Goal: Task Accomplishment & Management: Complete application form

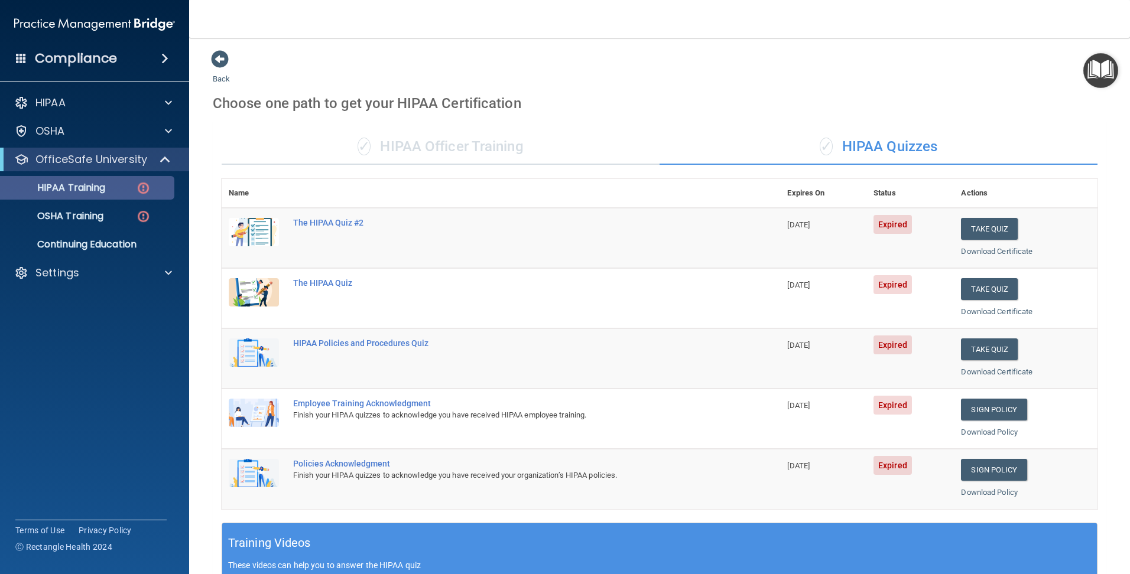
scroll to position [316, 0]
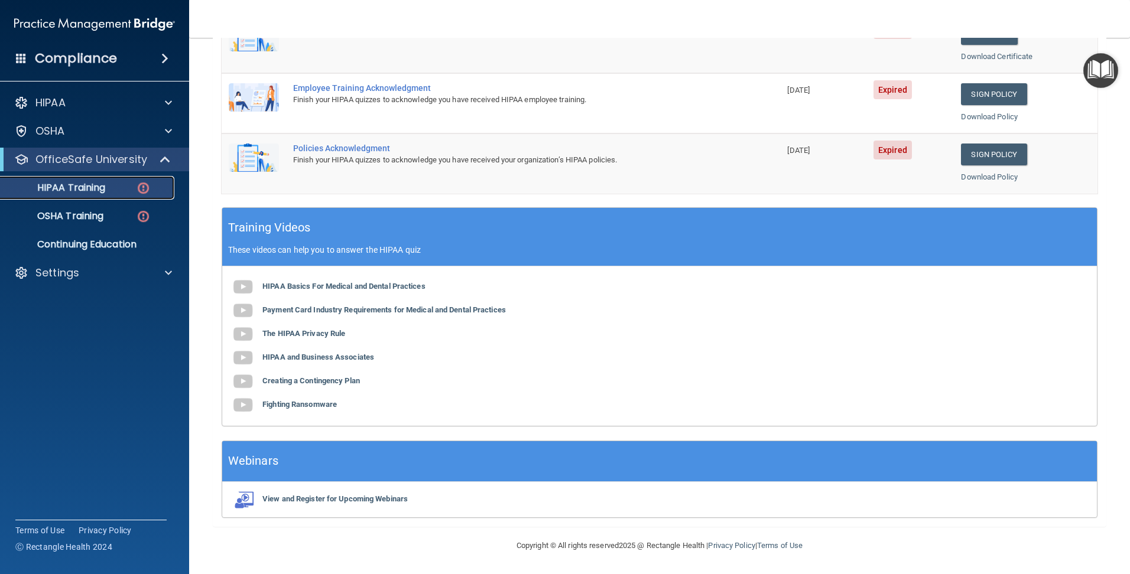
click at [96, 185] on p "HIPAA Training" at bounding box center [56, 188] width 97 height 12
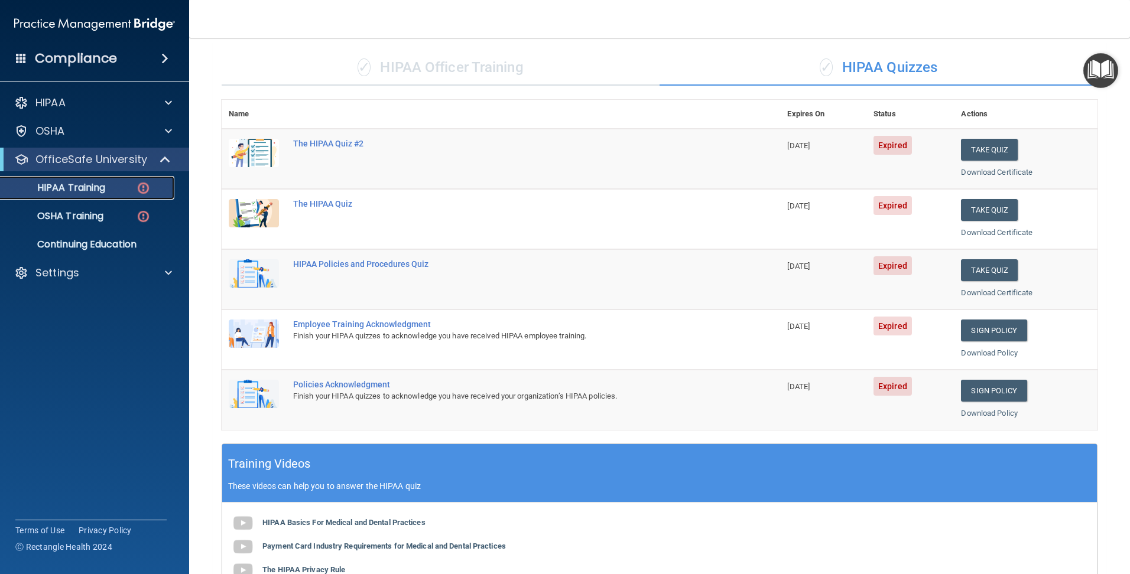
scroll to position [0, 0]
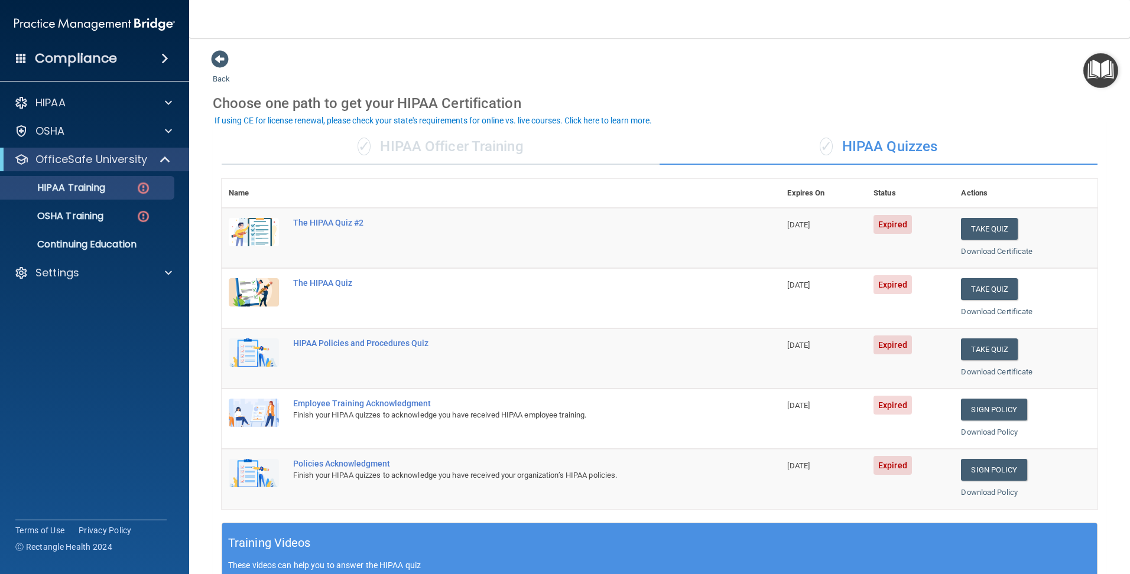
click at [876, 143] on div "✓ HIPAA Quizzes" at bounding box center [878, 146] width 438 height 35
drag, startPoint x: 681, startPoint y: 161, endPoint x: 567, endPoint y: 154, distance: 114.8
click at [567, 155] on div "✓ HIPAA Officer Training ✓ HIPAA Quizzes" at bounding box center [660, 146] width 876 height 35
click at [91, 180] on link "HIPAA Training" at bounding box center [81, 188] width 186 height 24
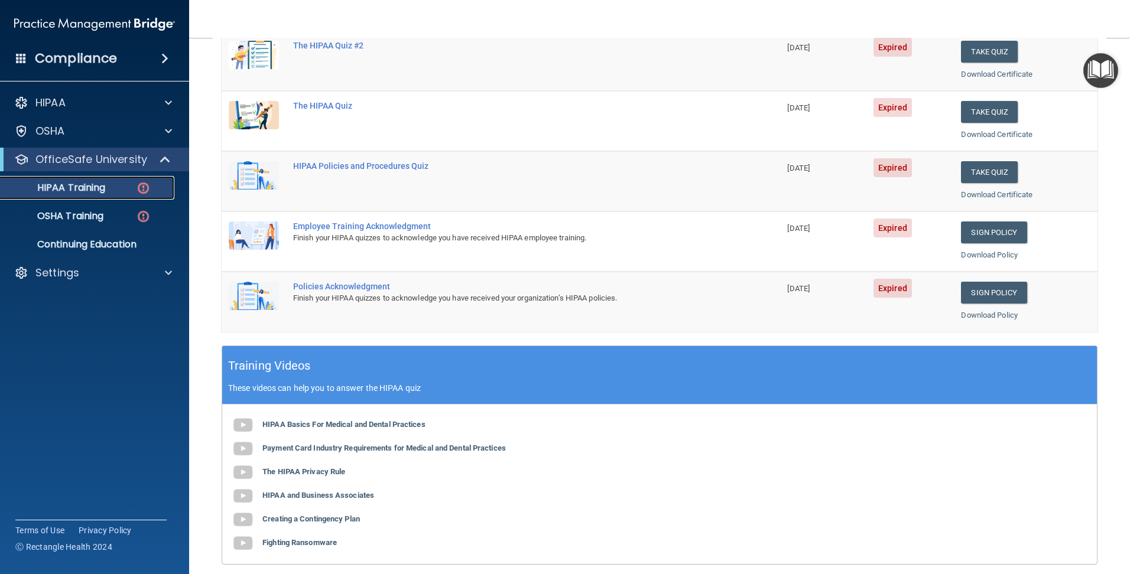
scroll to position [316, 0]
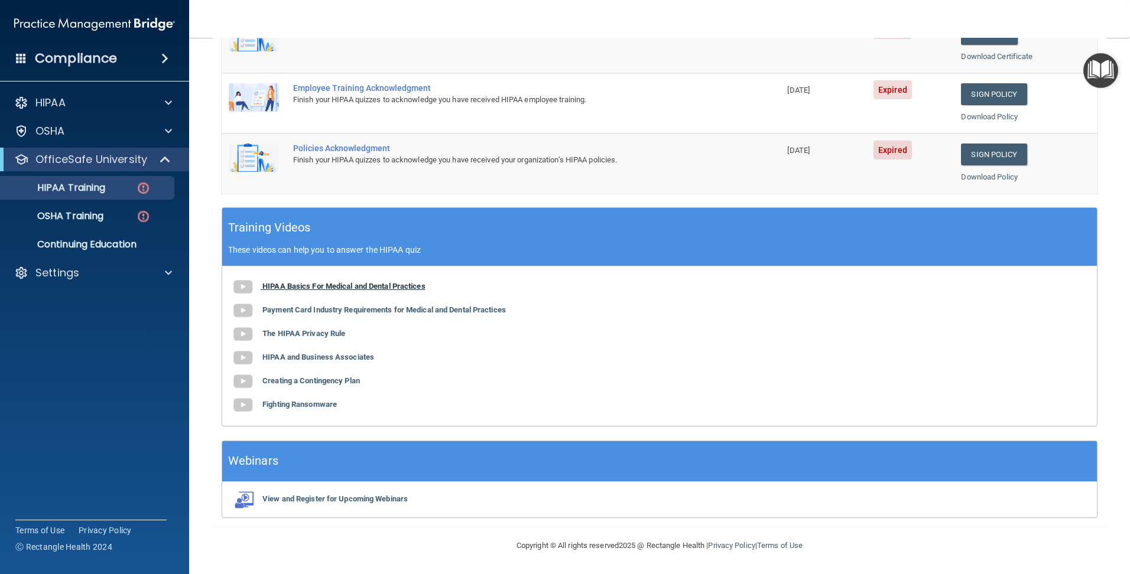
click at [316, 285] on b "HIPAA Basics For Medical and Dental Practices" at bounding box center [343, 286] width 163 height 9
click at [89, 186] on p "HIPAA Training" at bounding box center [56, 188] width 97 height 12
click at [148, 188] on img at bounding box center [143, 188] width 15 height 15
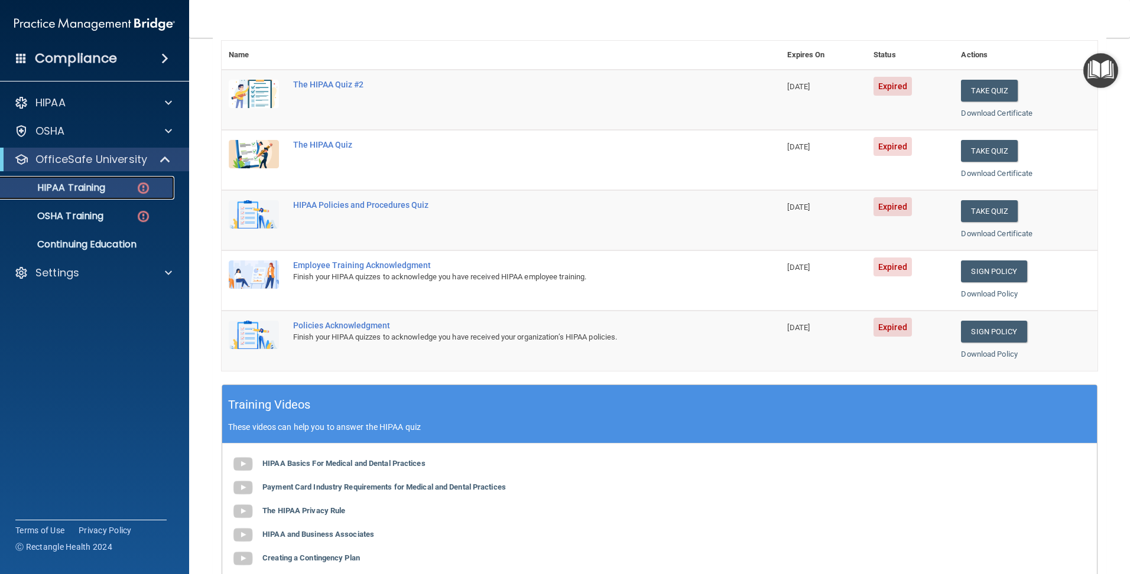
scroll to position [0, 0]
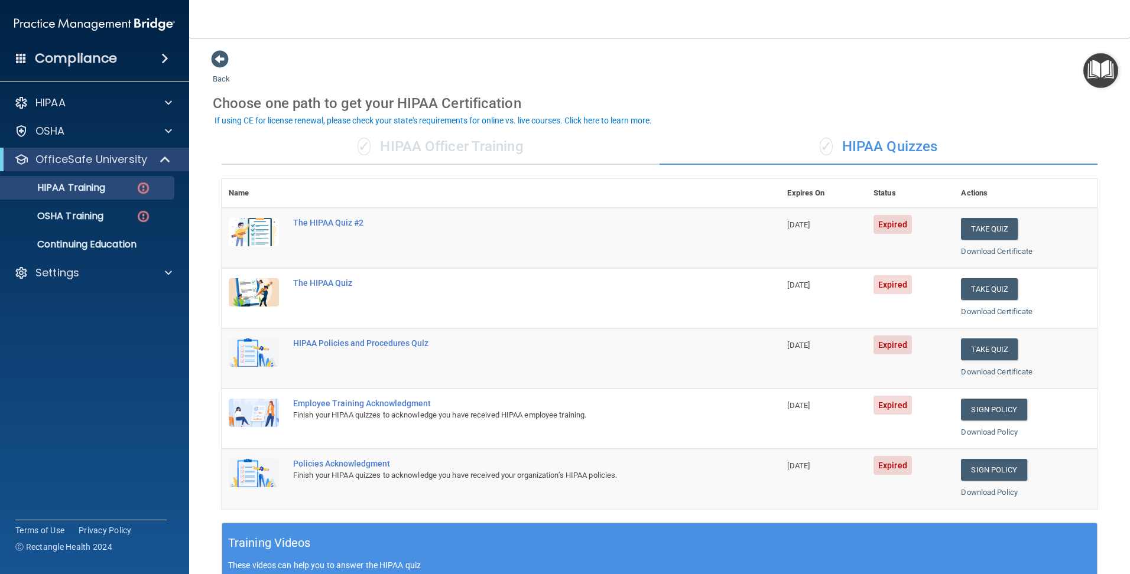
click at [377, 145] on div "✓ HIPAA Officer Training" at bounding box center [441, 146] width 438 height 35
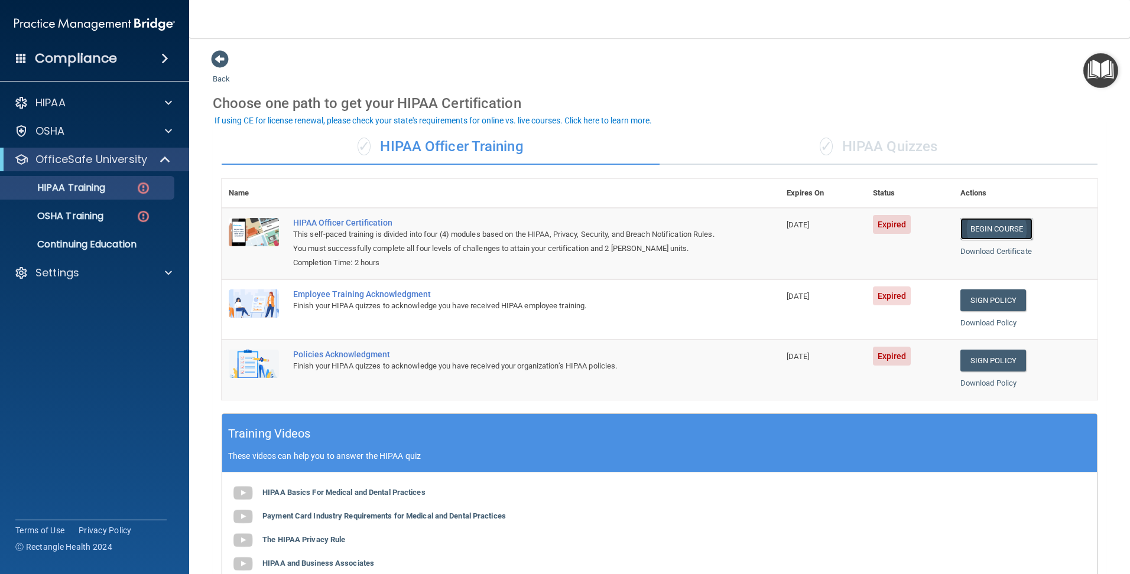
click at [986, 229] on link "Begin Course" at bounding box center [996, 229] width 72 height 22
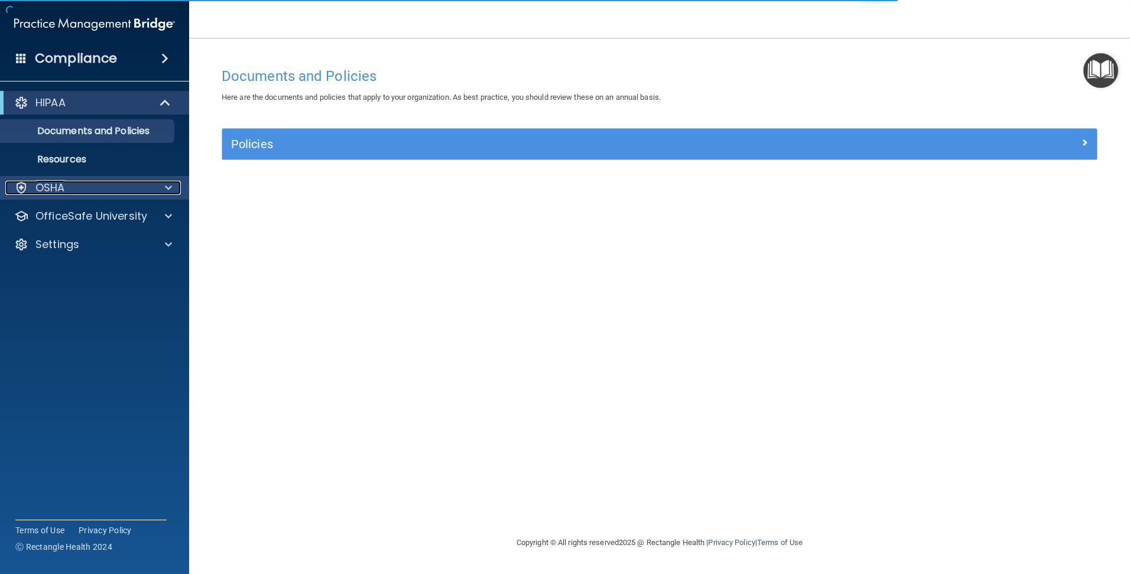
click at [129, 190] on div "OSHA" at bounding box center [78, 188] width 147 height 14
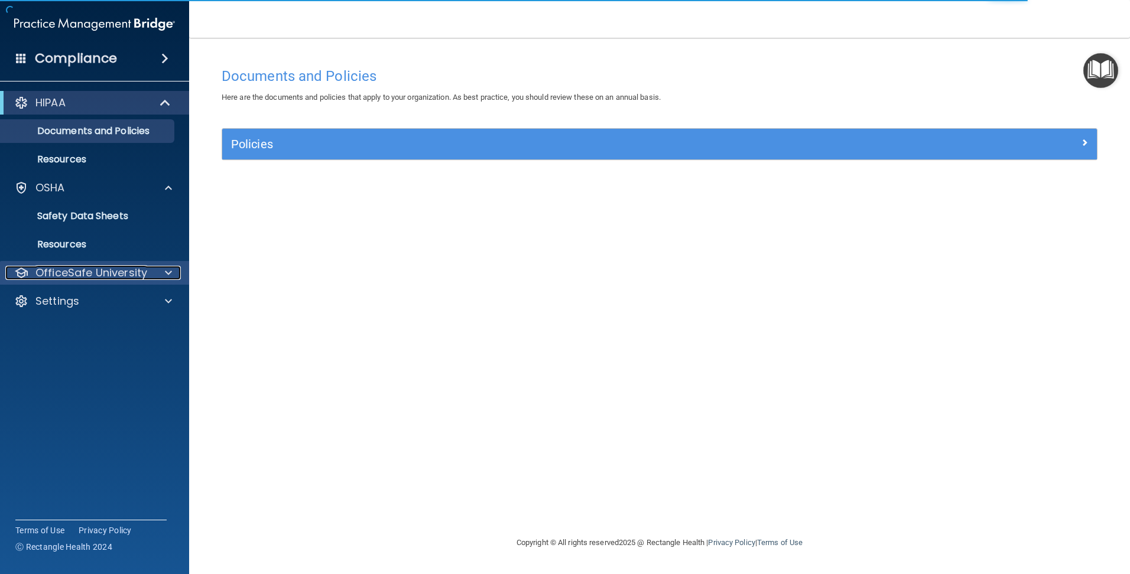
click at [118, 267] on p "OfficeSafe University" at bounding box center [91, 273] width 112 height 14
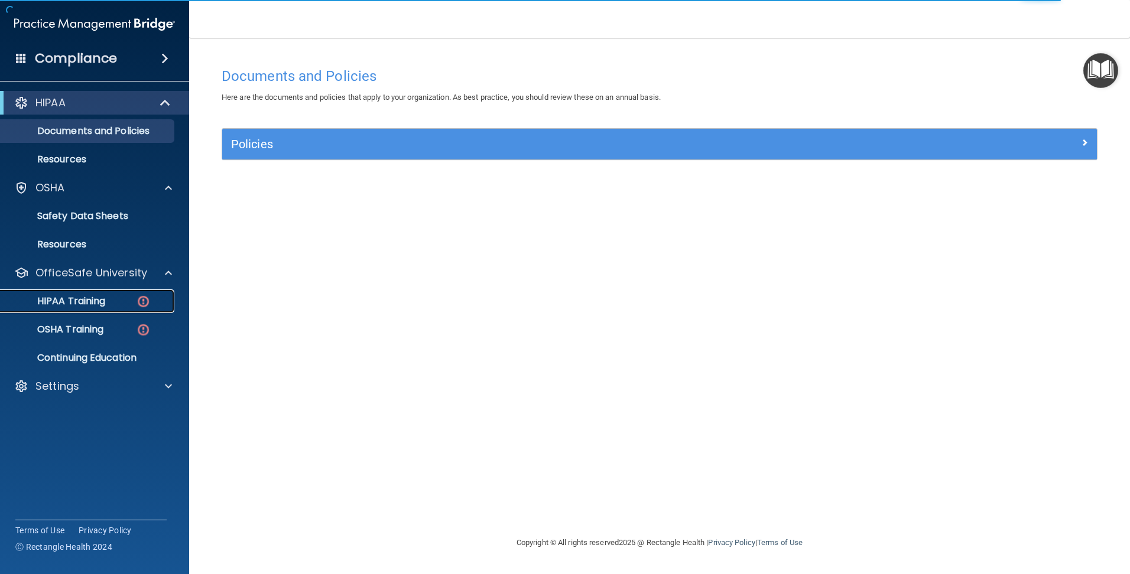
click at [105, 302] on p "HIPAA Training" at bounding box center [56, 301] width 97 height 12
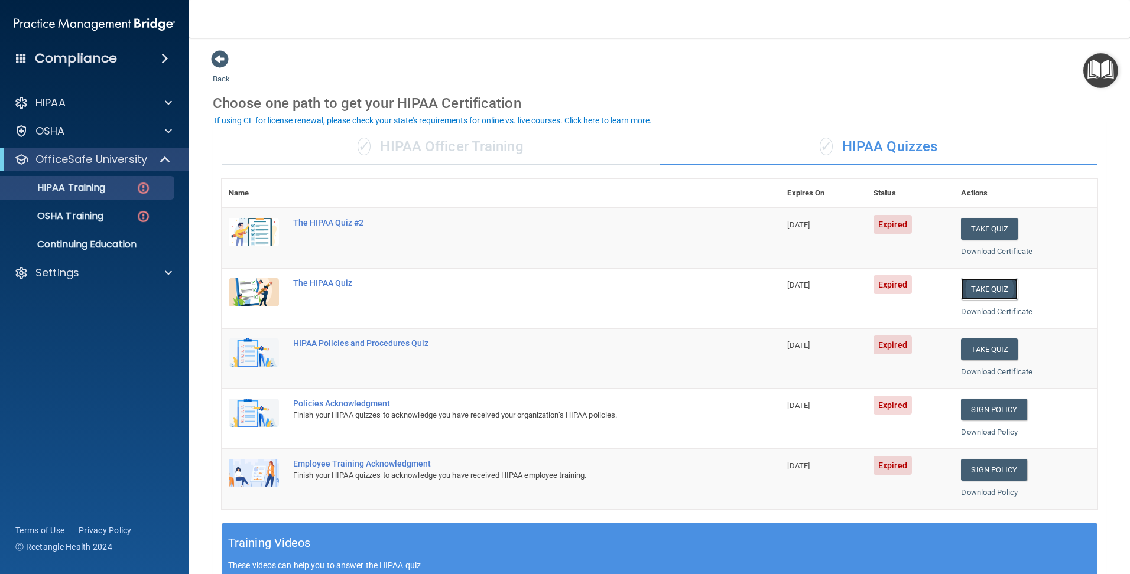
click at [974, 292] on button "Take Quiz" at bounding box center [989, 289] width 57 height 22
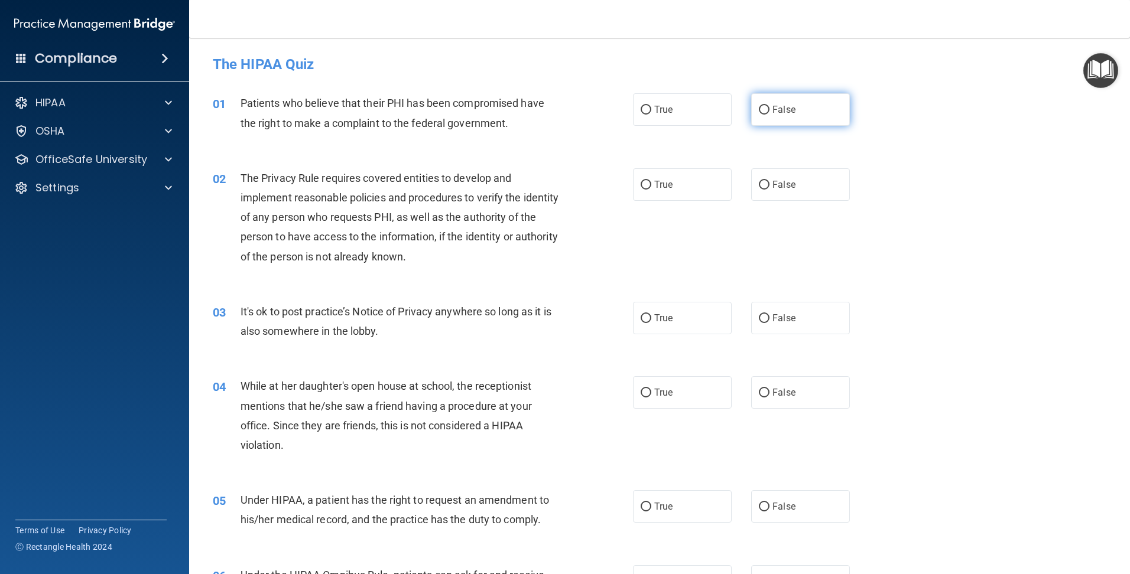
click at [762, 97] on label "False" at bounding box center [800, 109] width 99 height 32
click at [762, 106] on input "False" at bounding box center [764, 110] width 11 height 9
radio input "true"
click at [658, 110] on span "True" at bounding box center [663, 109] width 18 height 11
click at [651, 110] on input "True" at bounding box center [645, 110] width 11 height 9
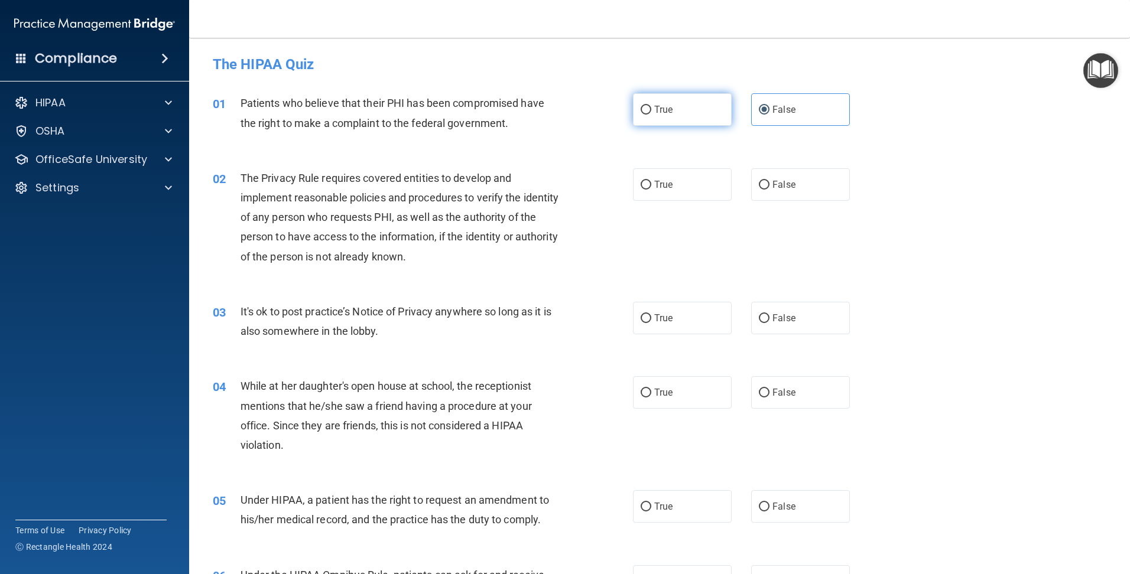
radio input "true"
click at [766, 107] on label "False" at bounding box center [800, 109] width 99 height 32
click at [766, 107] on input "False" at bounding box center [764, 110] width 11 height 9
radio input "true"
radio input "false"
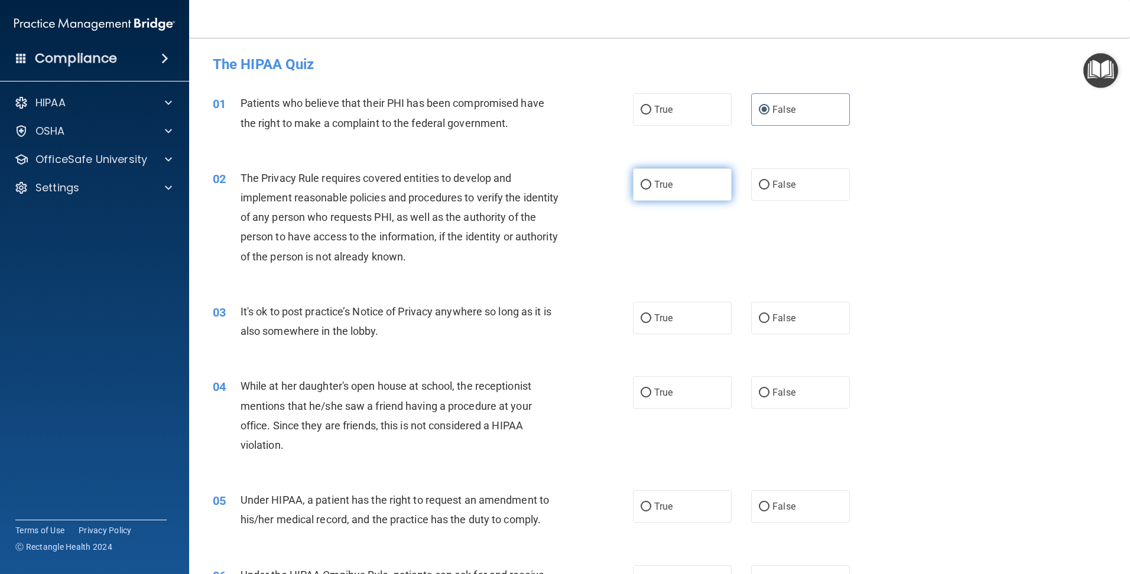
click at [648, 183] on label "True" at bounding box center [682, 184] width 99 height 32
click at [648, 183] on input "True" at bounding box center [645, 185] width 11 height 9
radio input "true"
click at [640, 317] on input "True" at bounding box center [645, 318] width 11 height 9
radio input "true"
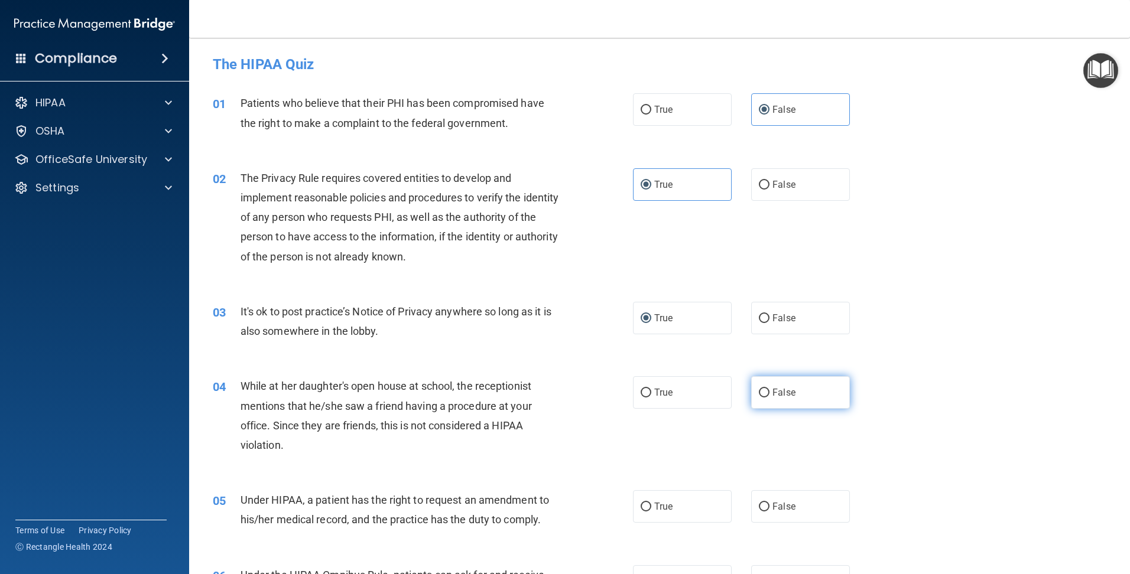
click at [772, 383] on label "False" at bounding box center [800, 392] width 99 height 32
click at [769, 389] on input "False" at bounding box center [764, 393] width 11 height 9
radio input "true"
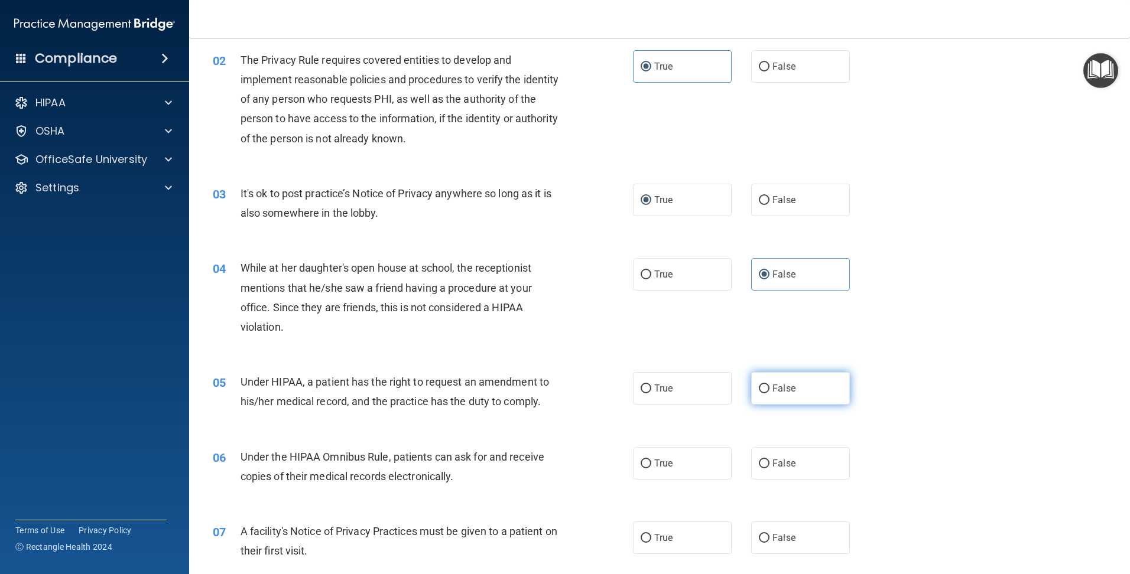
click at [765, 378] on label "False" at bounding box center [800, 388] width 99 height 32
click at [765, 385] on input "False" at bounding box center [764, 389] width 11 height 9
radio input "true"
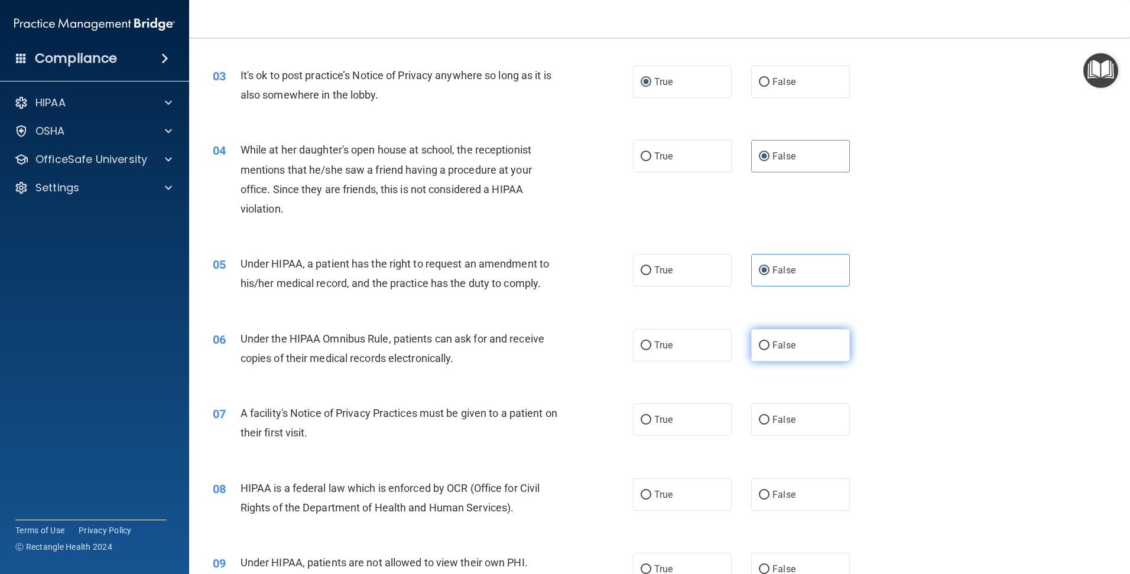
click at [757, 357] on label "False" at bounding box center [800, 345] width 99 height 32
click at [759, 350] on input "False" at bounding box center [764, 346] width 11 height 9
radio input "true"
click at [647, 419] on label "True" at bounding box center [682, 420] width 99 height 32
click at [647, 419] on input "True" at bounding box center [645, 420] width 11 height 9
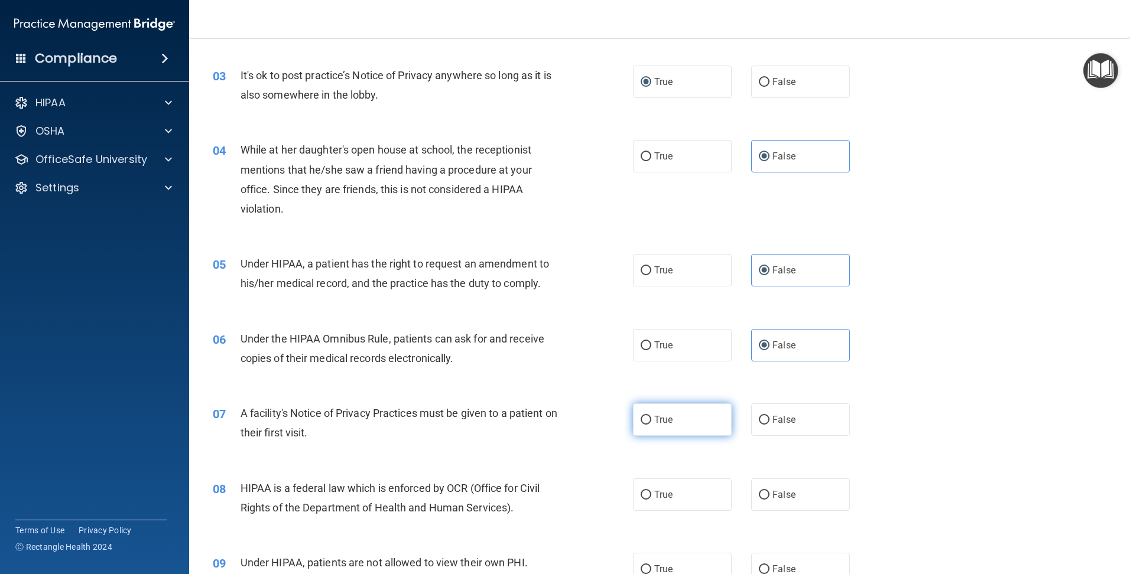
radio input "true"
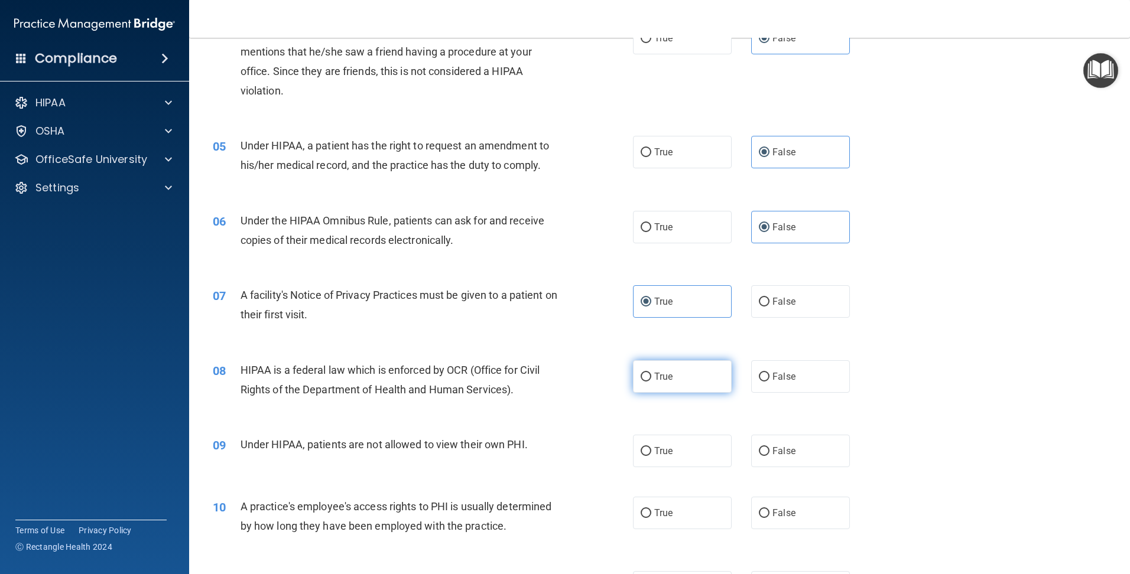
click at [676, 377] on label "True" at bounding box center [682, 376] width 99 height 32
click at [651, 377] on input "True" at bounding box center [645, 377] width 11 height 9
radio input "true"
click at [759, 451] on input "False" at bounding box center [764, 451] width 11 height 9
radio input "true"
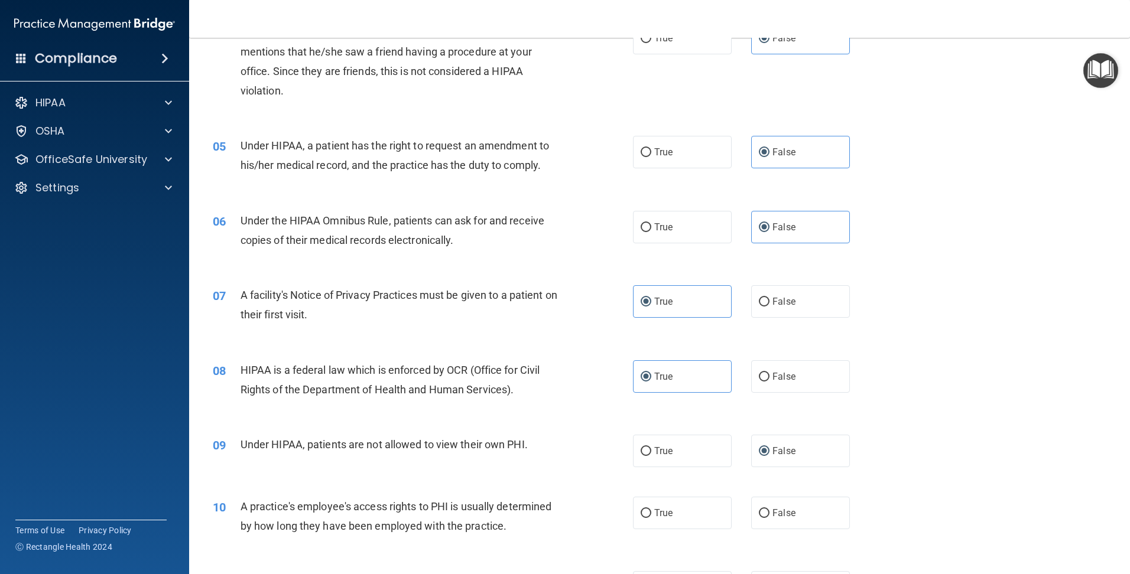
scroll to position [532, 0]
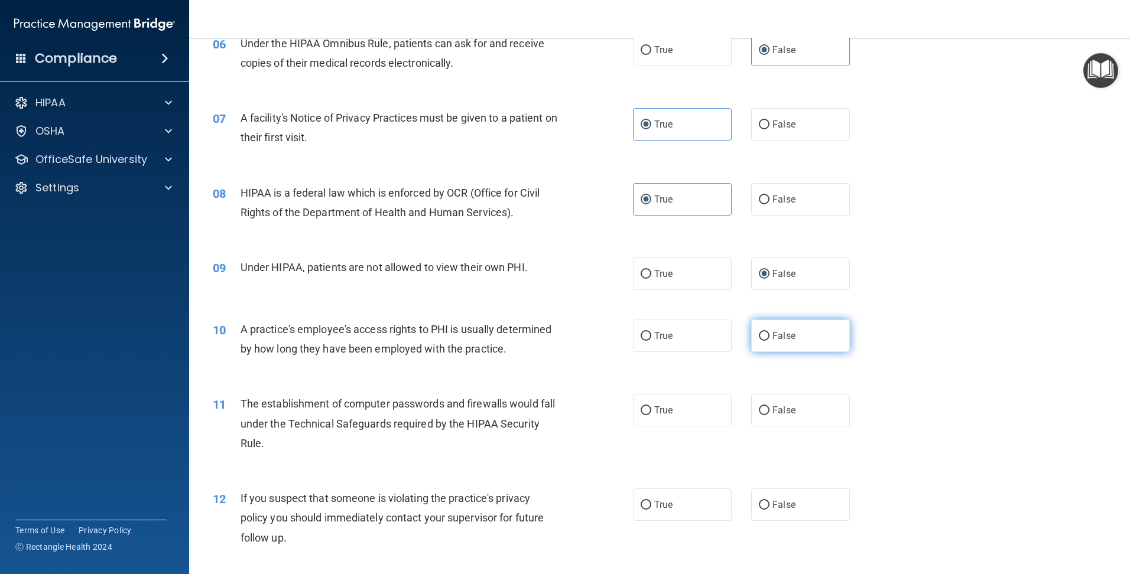
click at [766, 338] on label "False" at bounding box center [800, 336] width 99 height 32
click at [766, 338] on input "False" at bounding box center [764, 336] width 11 height 9
radio input "true"
click at [672, 411] on label "True" at bounding box center [682, 410] width 99 height 32
click at [651, 411] on input "True" at bounding box center [645, 411] width 11 height 9
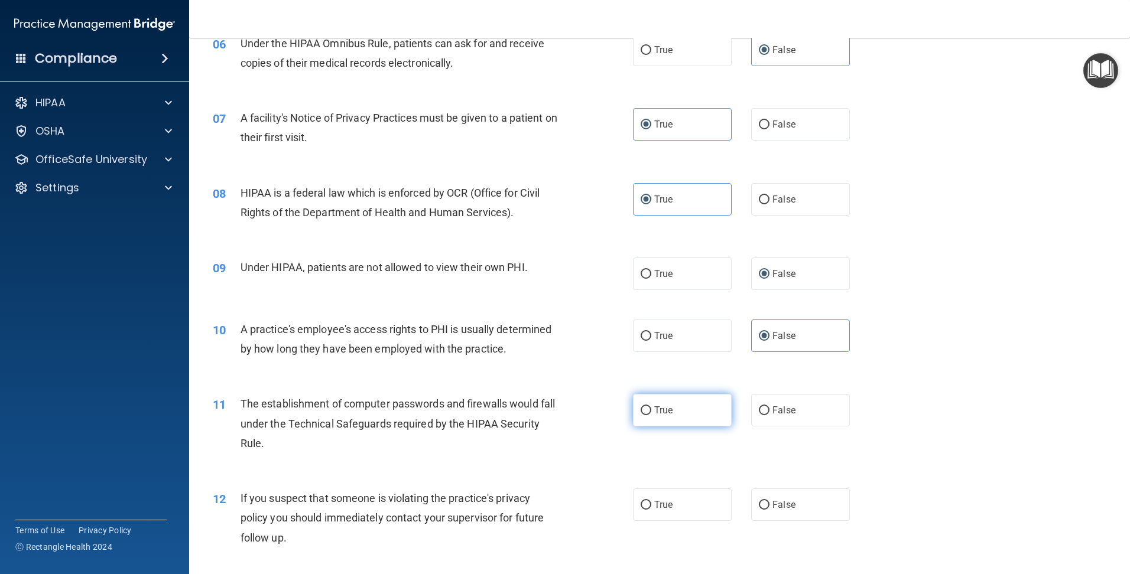
radio input "true"
click at [651, 496] on label "True" at bounding box center [682, 505] width 99 height 32
click at [651, 501] on input "True" at bounding box center [645, 505] width 11 height 9
radio input "true"
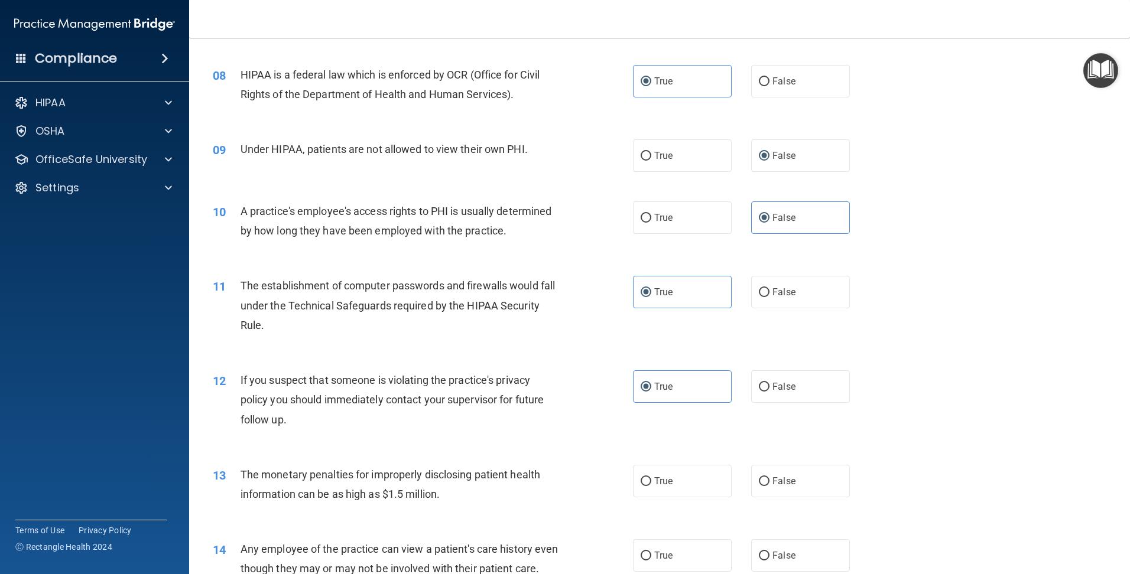
scroll to position [768, 0]
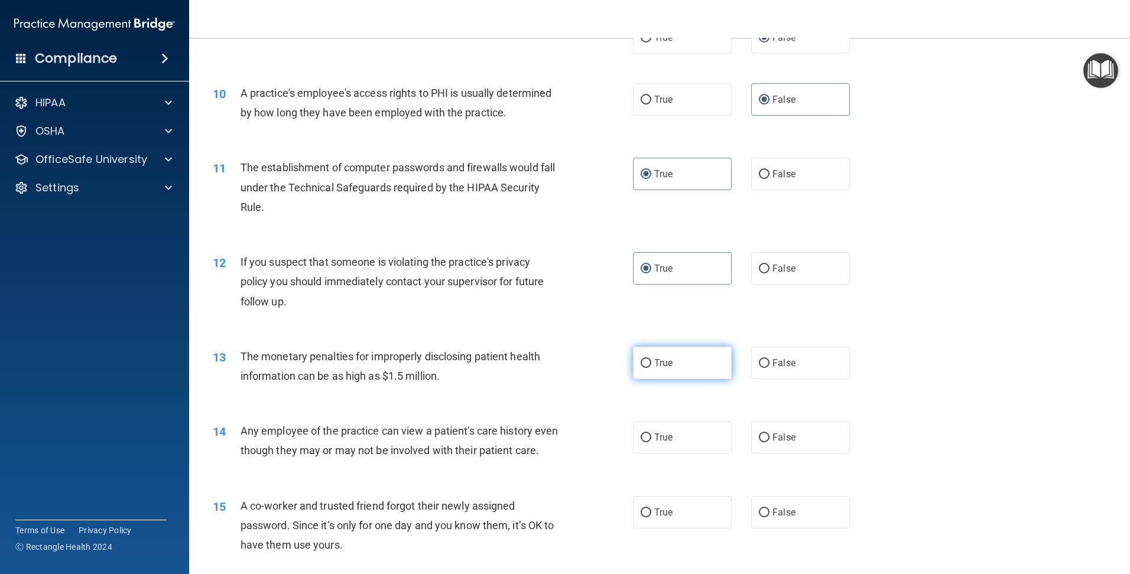
click at [675, 367] on label "True" at bounding box center [682, 363] width 99 height 32
click at [651, 367] on input "True" at bounding box center [645, 363] width 11 height 9
radio input "true"
click at [770, 445] on label "False" at bounding box center [800, 437] width 99 height 32
click at [769, 443] on input "False" at bounding box center [764, 438] width 11 height 9
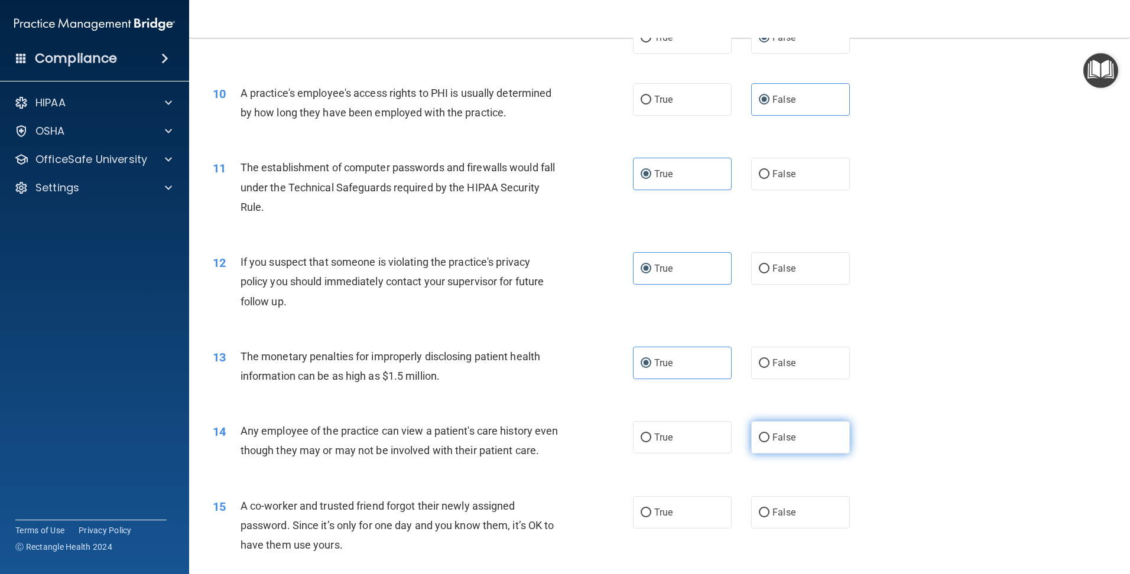
radio input "true"
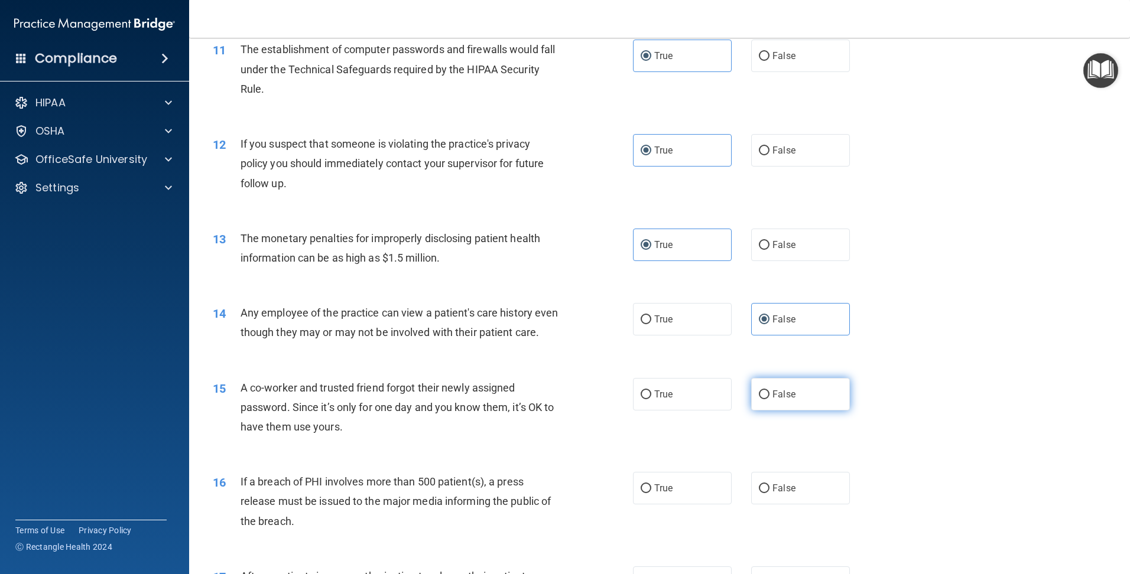
click at [772, 400] on span "False" at bounding box center [783, 394] width 23 height 11
click at [769, 399] on input "False" at bounding box center [764, 395] width 11 height 9
radio input "true"
click at [656, 494] on span "True" at bounding box center [663, 488] width 18 height 11
click at [651, 493] on input "True" at bounding box center [645, 488] width 11 height 9
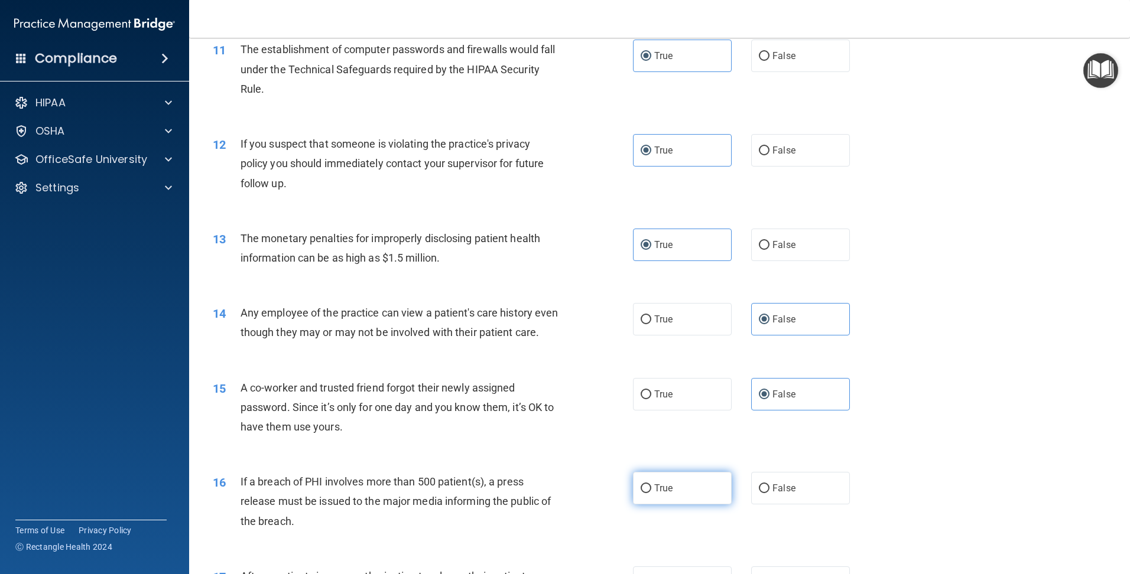
radio input "true"
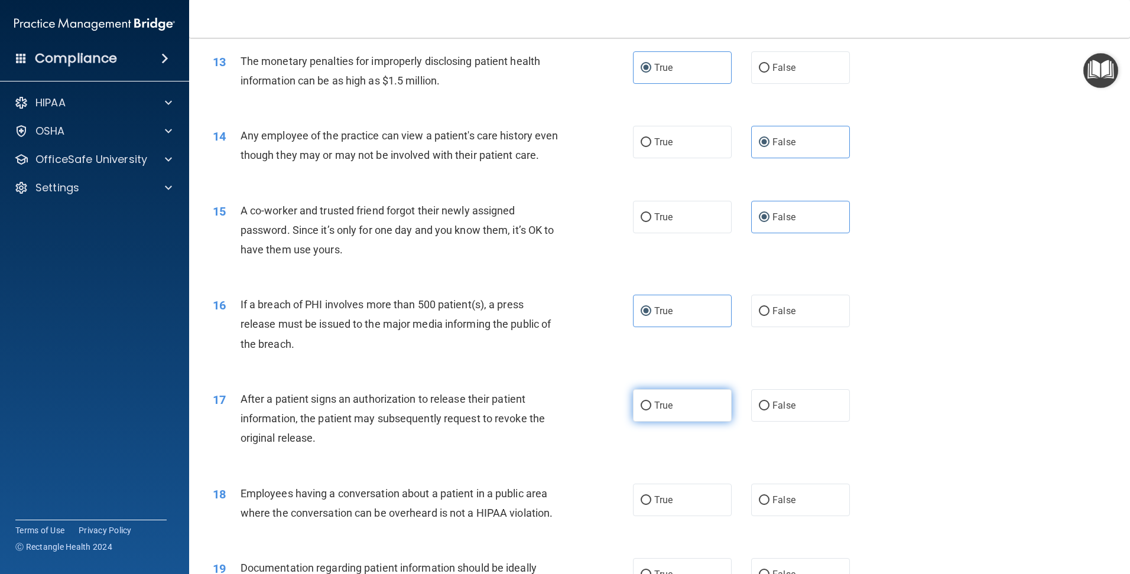
click at [664, 422] on label "True" at bounding box center [682, 405] width 99 height 32
click at [651, 411] on input "True" at bounding box center [645, 406] width 11 height 9
radio input "true"
click at [774, 506] on span "False" at bounding box center [783, 500] width 23 height 11
click at [769, 505] on input "False" at bounding box center [764, 500] width 11 height 9
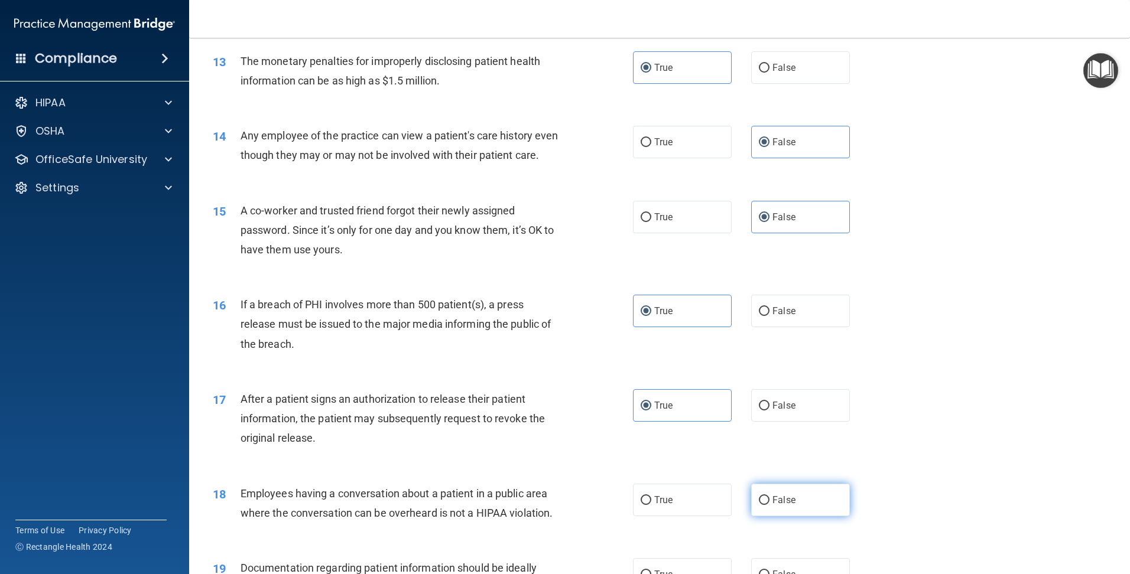
radio input "true"
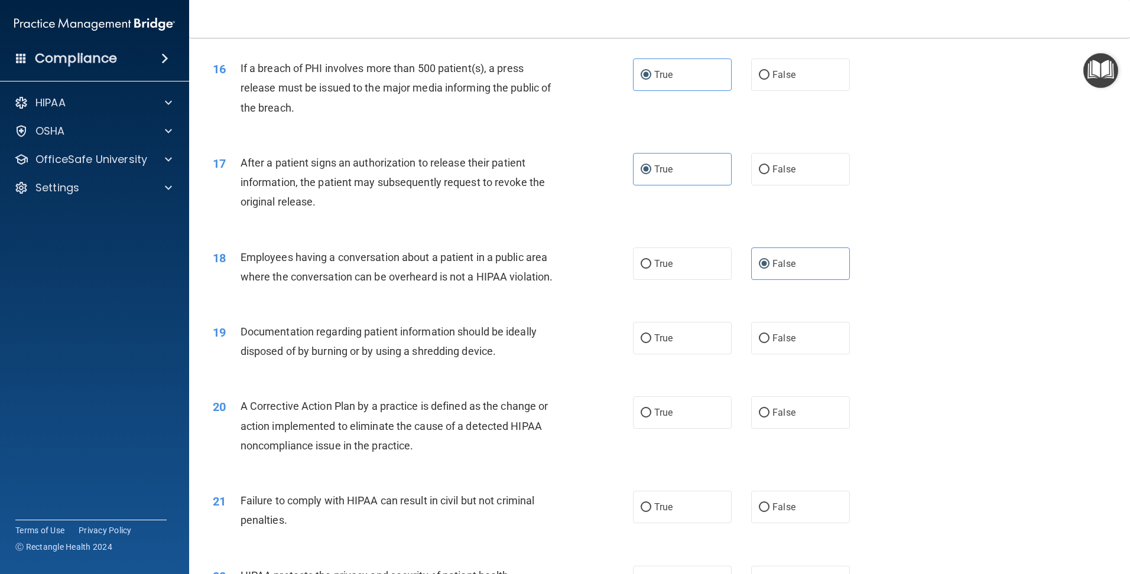
scroll to position [1418, 0]
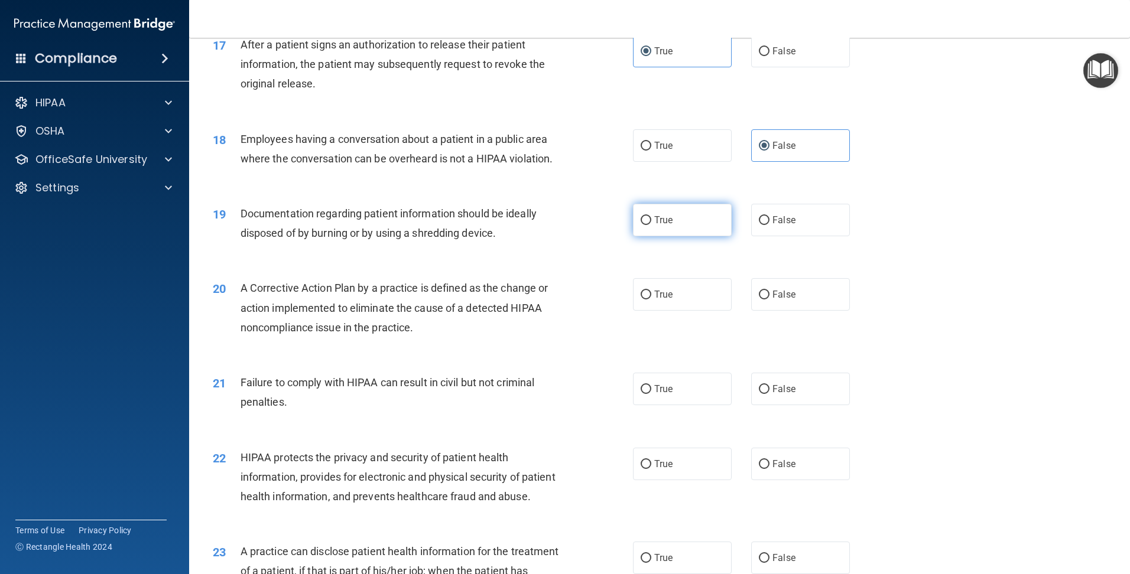
click at [633, 234] on label "True" at bounding box center [682, 220] width 99 height 32
click at [640, 225] on input "True" at bounding box center [645, 220] width 11 height 9
radio input "true"
click at [658, 300] on span "True" at bounding box center [663, 294] width 18 height 11
click at [651, 300] on input "True" at bounding box center [645, 295] width 11 height 9
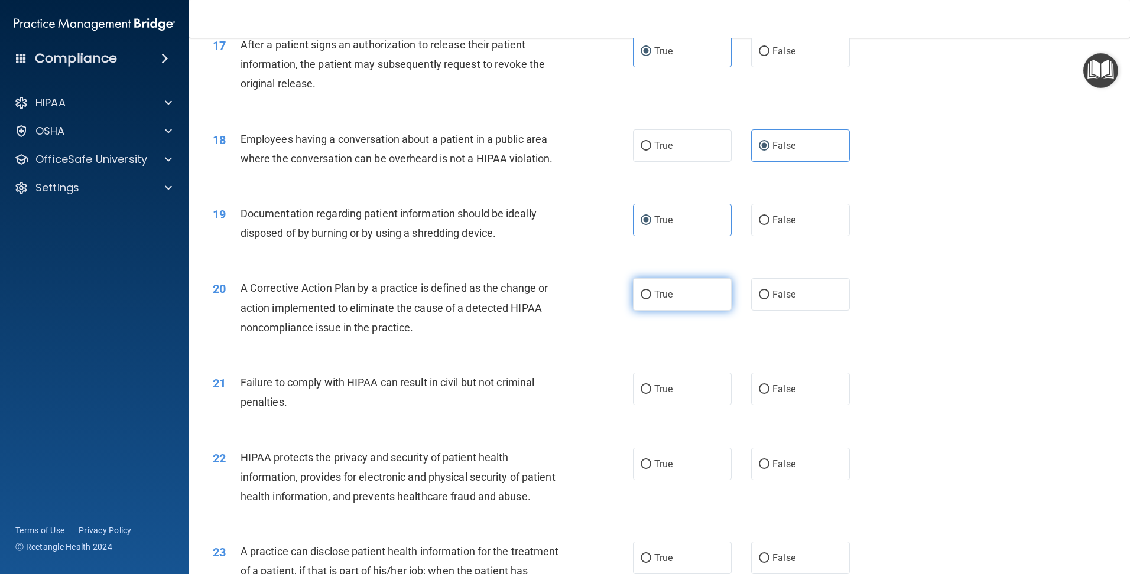
radio input "true"
click at [661, 405] on label "True" at bounding box center [682, 389] width 99 height 32
click at [651, 394] on input "True" at bounding box center [645, 389] width 11 height 9
radio input "true"
click at [654, 470] on span "True" at bounding box center [663, 463] width 18 height 11
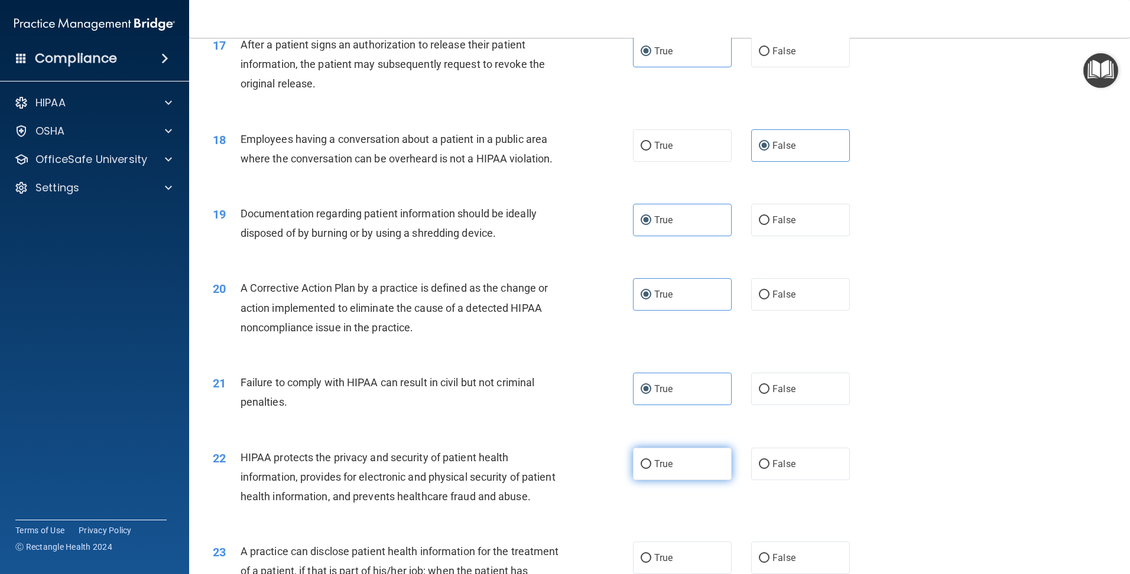
click at [651, 469] on input "True" at bounding box center [645, 464] width 11 height 9
radio input "true"
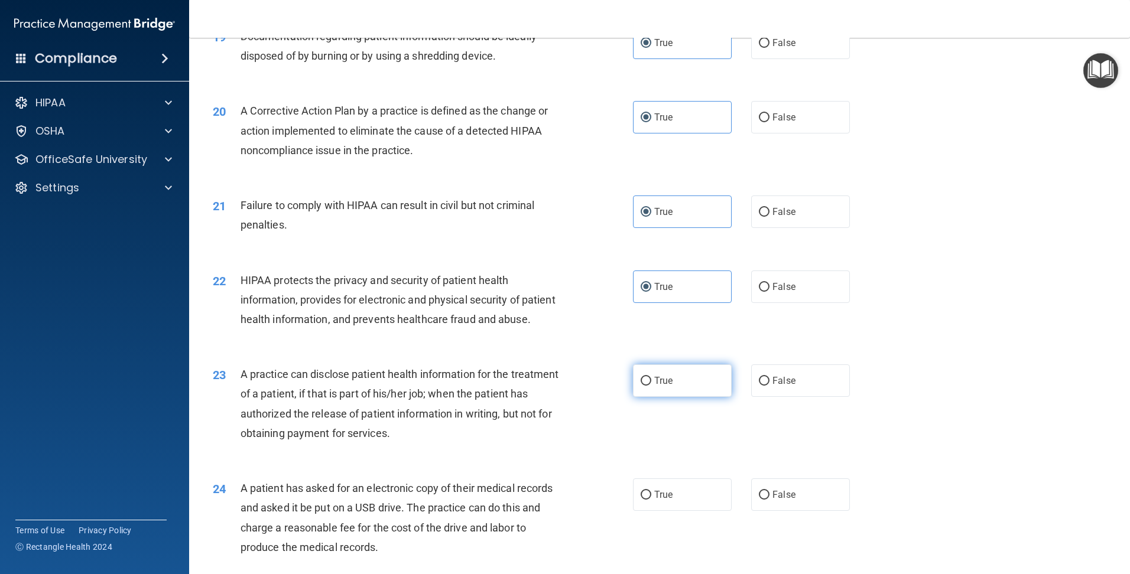
click at [649, 397] on label "True" at bounding box center [682, 381] width 99 height 32
click at [649, 386] on input "True" at bounding box center [645, 381] width 11 height 9
radio input "true"
click at [658, 511] on label "True" at bounding box center [682, 495] width 99 height 32
click at [651, 500] on input "True" at bounding box center [645, 495] width 11 height 9
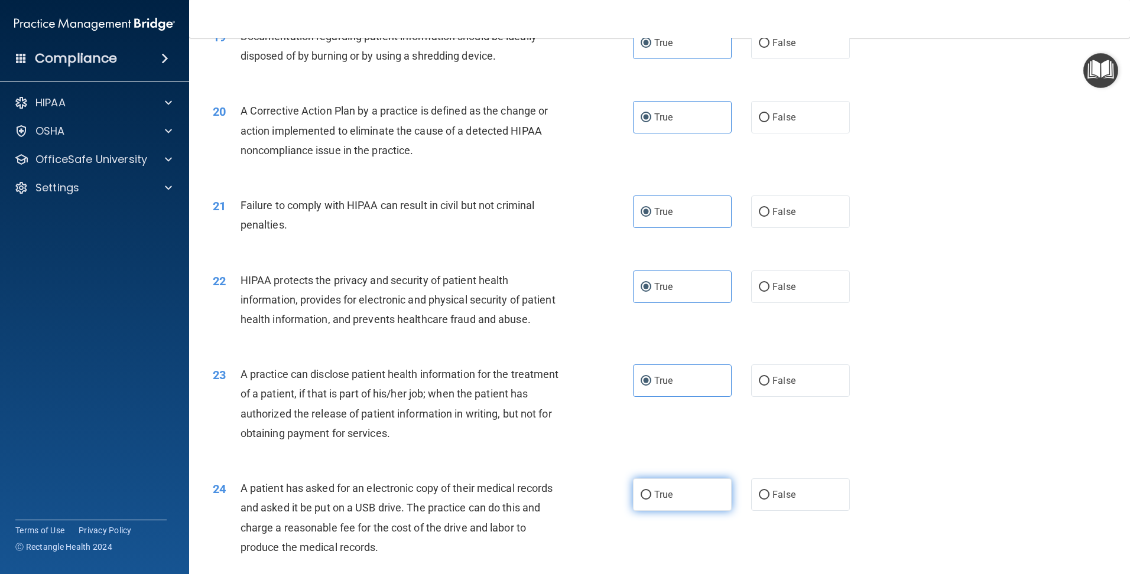
radio input "true"
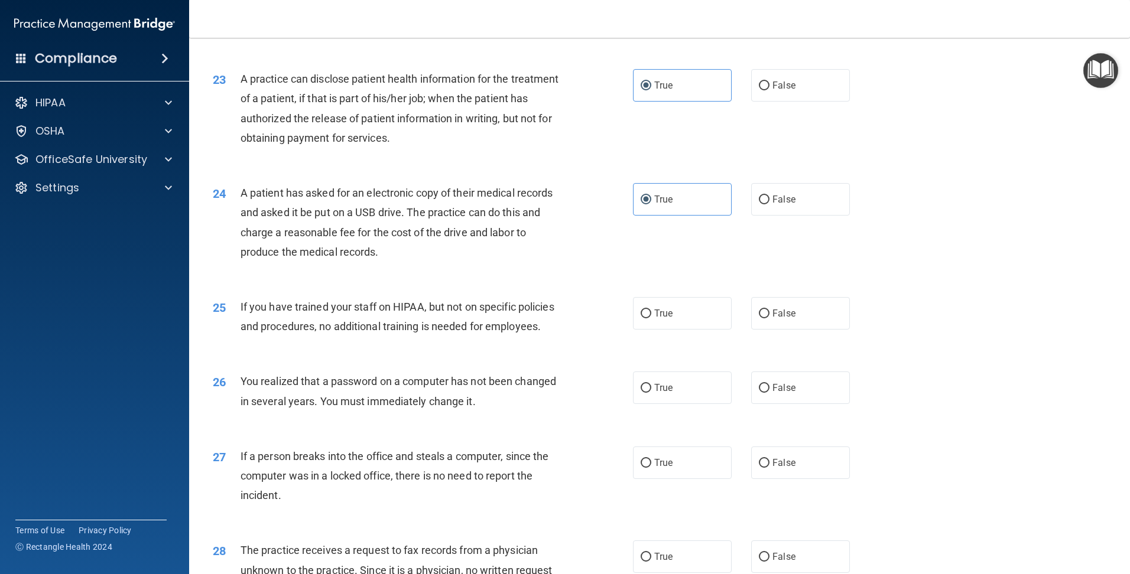
scroll to position [2068, 0]
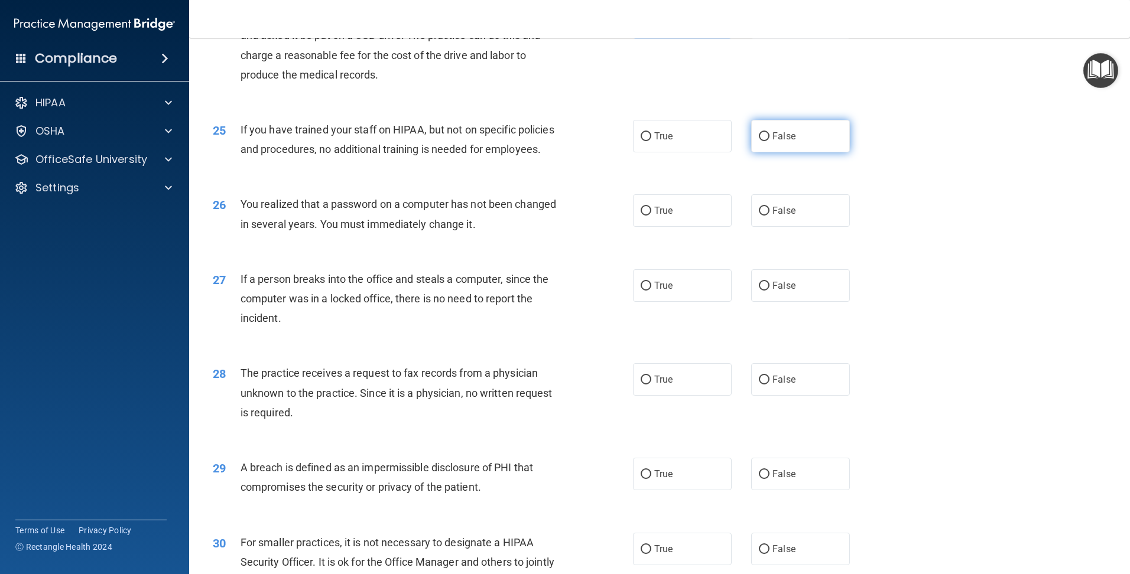
click at [773, 142] on span "False" at bounding box center [783, 136] width 23 height 11
click at [769, 141] on input "False" at bounding box center [764, 136] width 11 height 9
radio input "true"
click at [671, 227] on label "True" at bounding box center [682, 210] width 99 height 32
click at [651, 216] on input "True" at bounding box center [645, 211] width 11 height 9
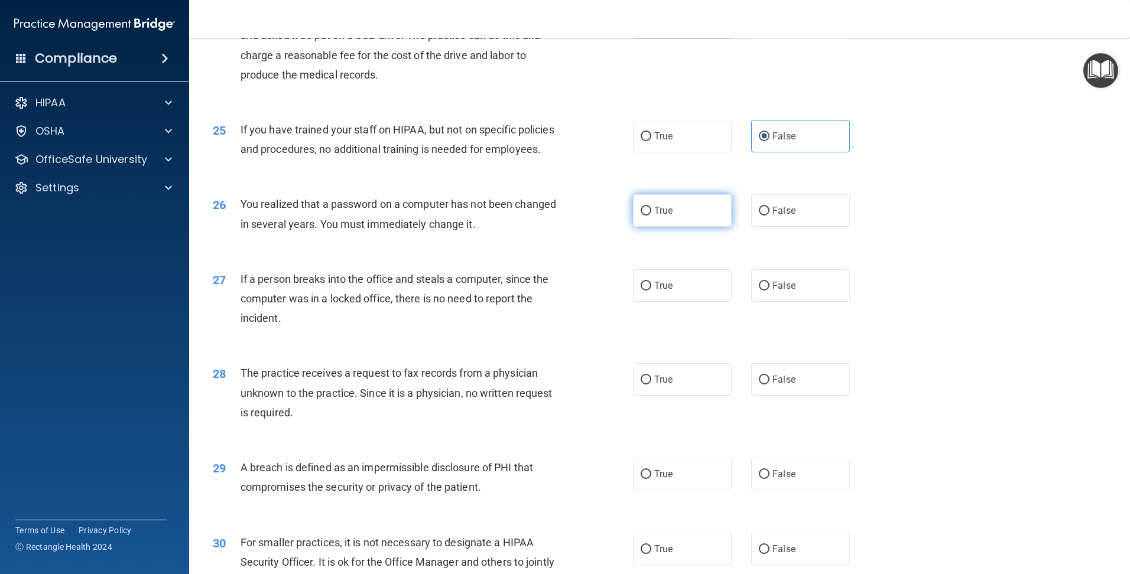
radio input "true"
click at [753, 302] on label "False" at bounding box center [800, 285] width 99 height 32
click at [759, 291] on input "False" at bounding box center [764, 286] width 11 height 9
radio input "true"
click at [759, 385] on input "False" at bounding box center [764, 380] width 11 height 9
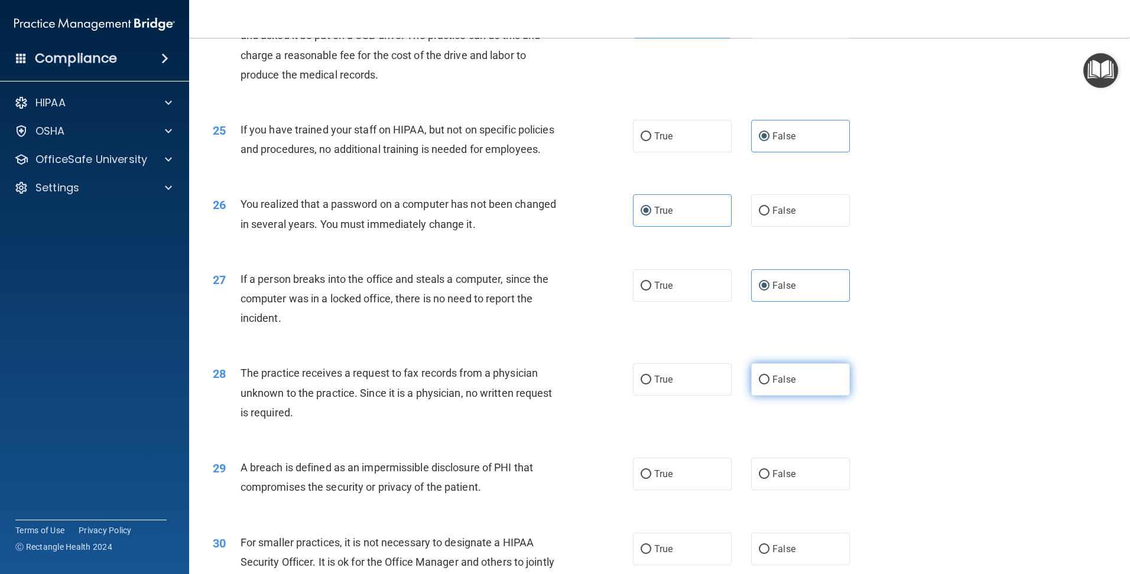
radio input "true"
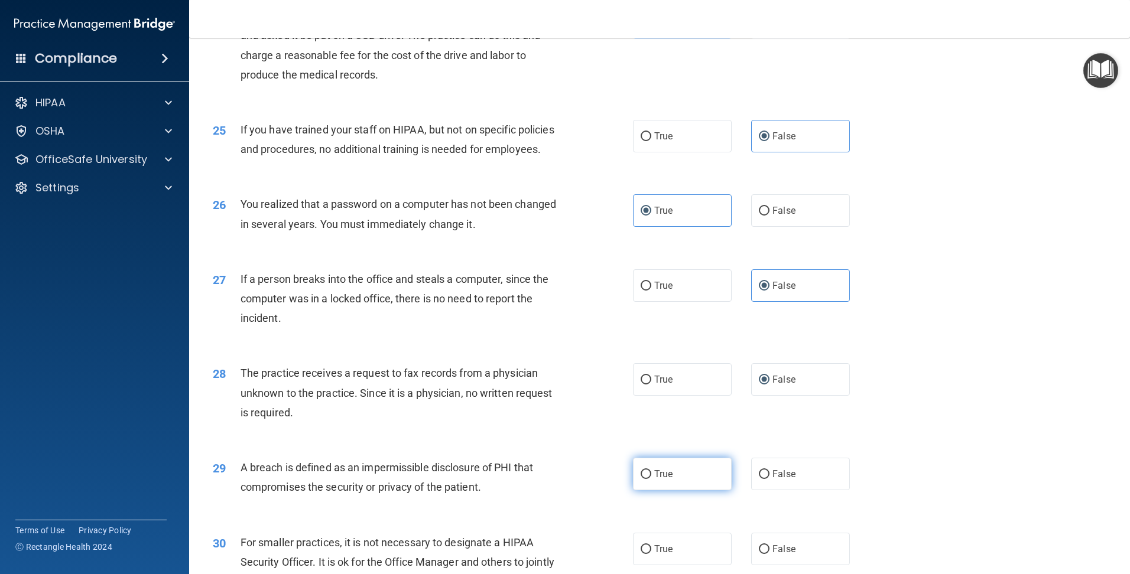
click at [684, 490] on label "True" at bounding box center [682, 474] width 99 height 32
click at [651, 479] on input "True" at bounding box center [645, 474] width 11 height 9
radio input "true"
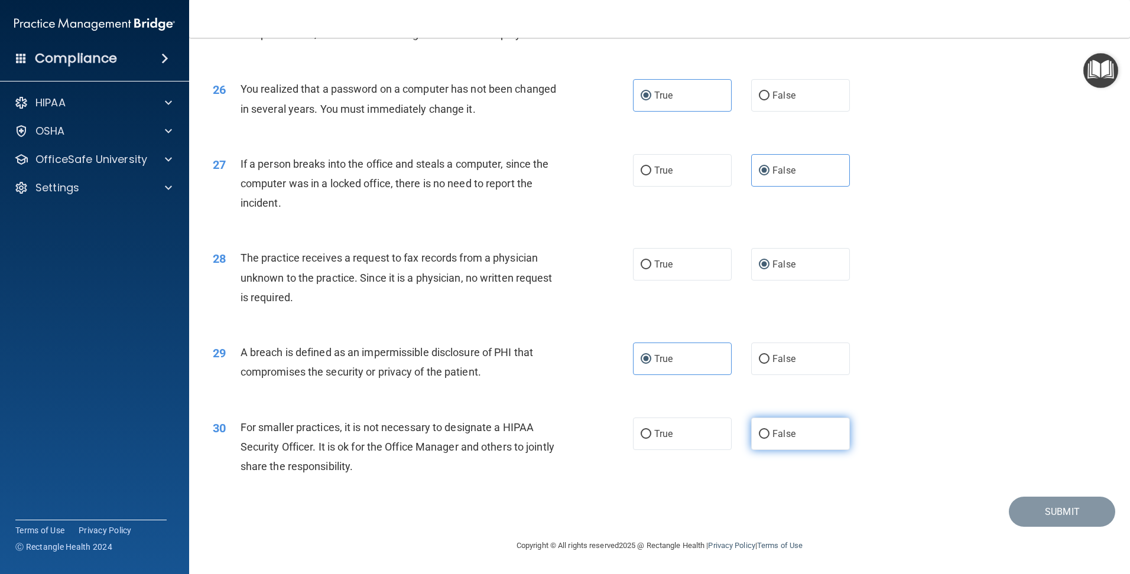
click at [760, 439] on input "False" at bounding box center [764, 434] width 11 height 9
radio input "true"
drag, startPoint x: 1120, startPoint y: 491, endPoint x: 1126, endPoint y: 456, distance: 35.3
click at [1126, 456] on main "- The HIPAA Quiz This quiz doesn’t expire until 06/21/2025. Are you sure you wa…" at bounding box center [659, 306] width 941 height 536
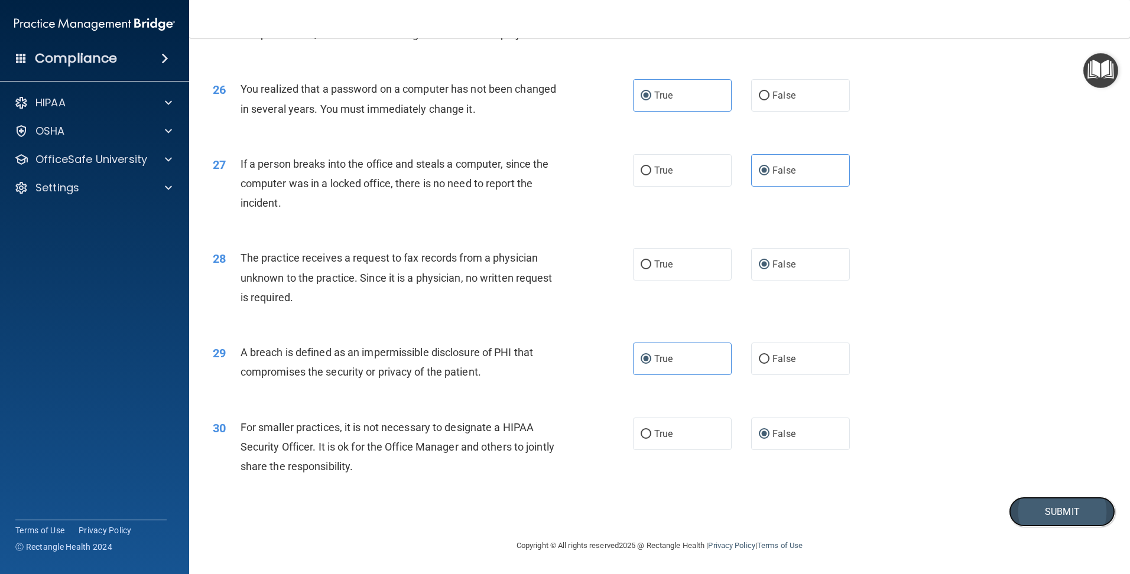
click at [1030, 506] on button "Submit" at bounding box center [1062, 512] width 106 height 30
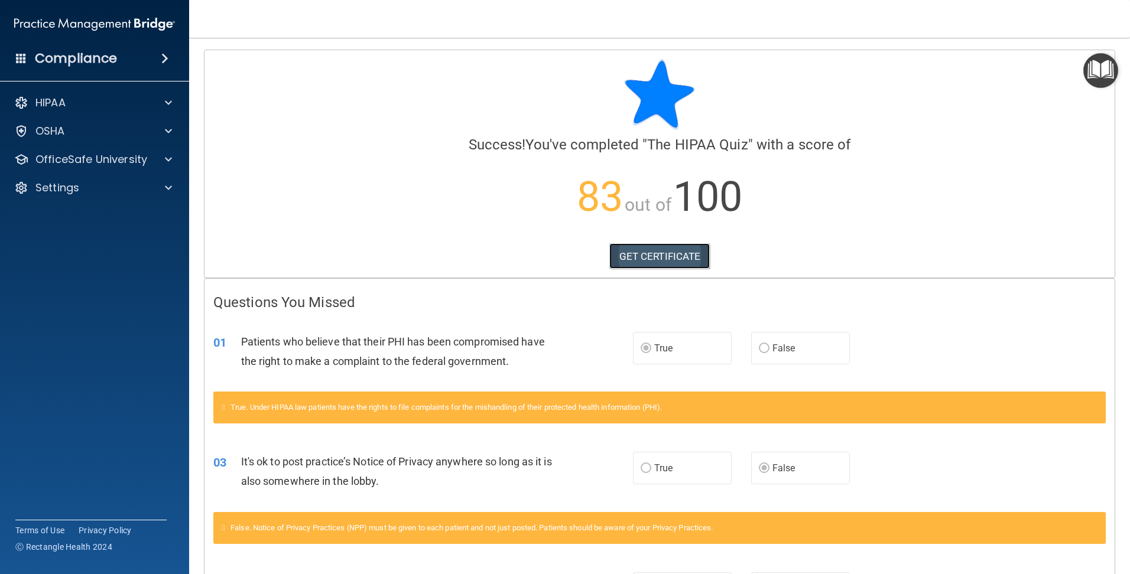
click at [646, 250] on link "GET CERTIFICATE" at bounding box center [659, 256] width 101 height 26
click at [63, 97] on p "HIPAA" at bounding box center [50, 103] width 30 height 14
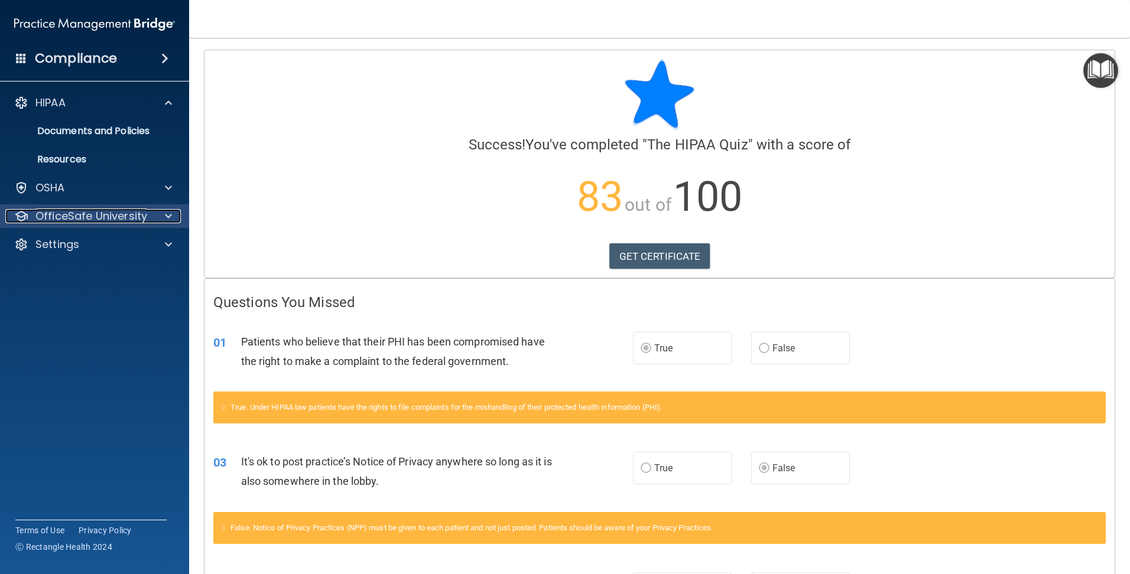
click at [67, 216] on p "OfficeSafe University" at bounding box center [91, 216] width 112 height 14
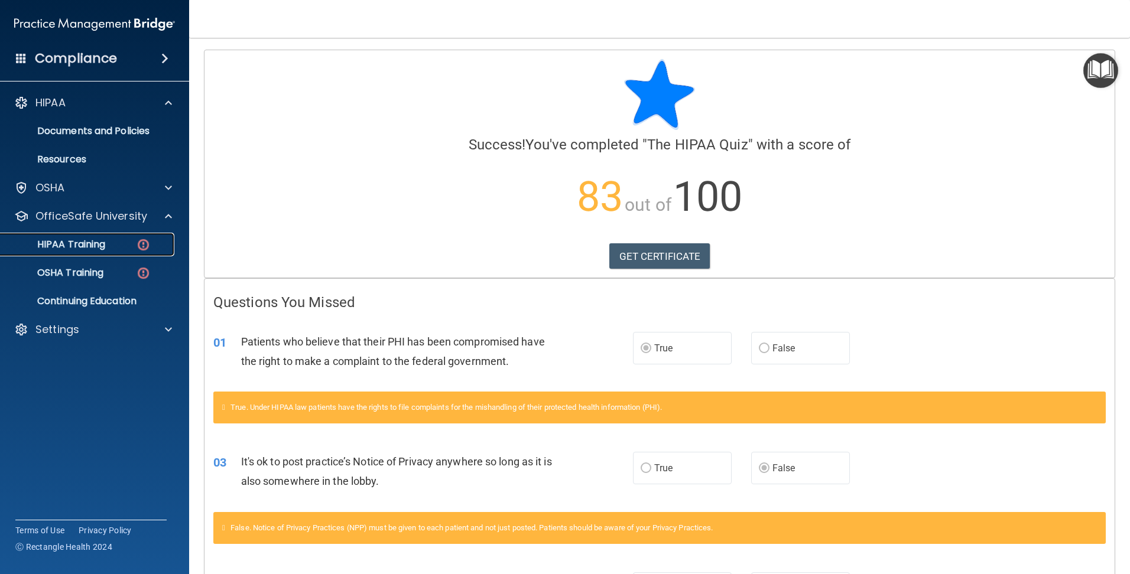
click at [70, 245] on p "HIPAA Training" at bounding box center [56, 245] width 97 height 12
